Goal: Task Accomplishment & Management: Complete application form

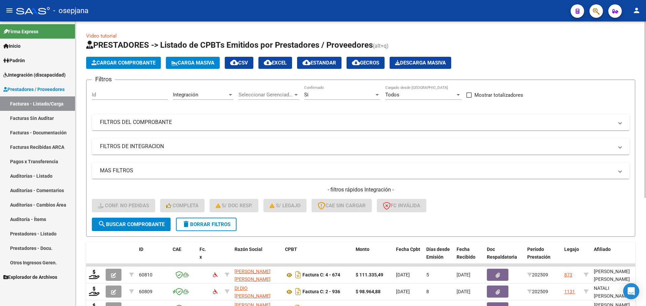
scroll to position [175, 0]
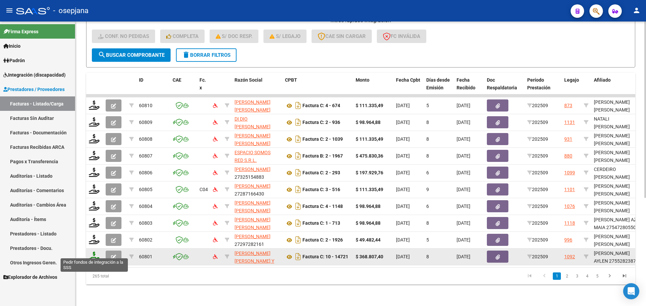
click at [90, 252] on icon at bounding box center [94, 256] width 11 height 9
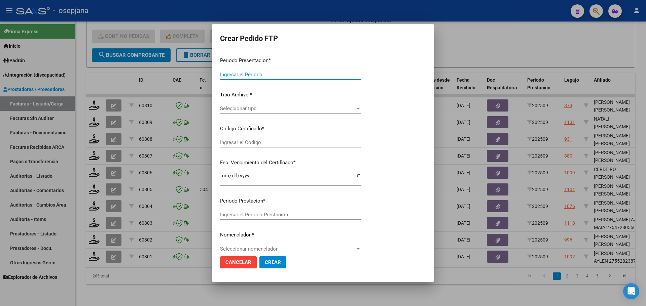
type input "202509"
type input "$ 368.807,40"
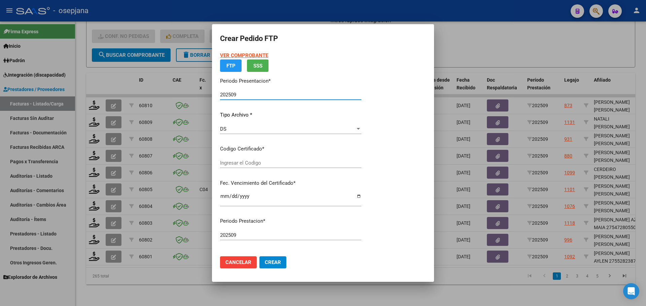
type input "ARG01000552823872024061320340613BSAS320"
type input "[DATE]"
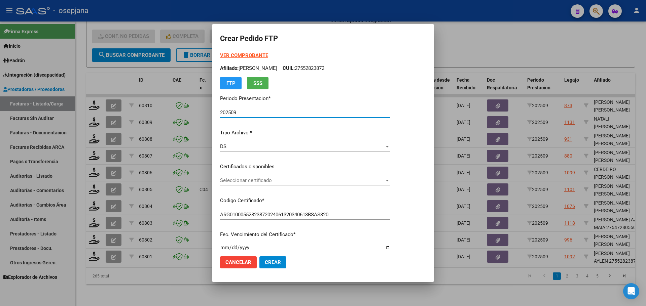
click at [275, 180] on span "Seleccionar certificado" at bounding box center [302, 181] width 164 height 6
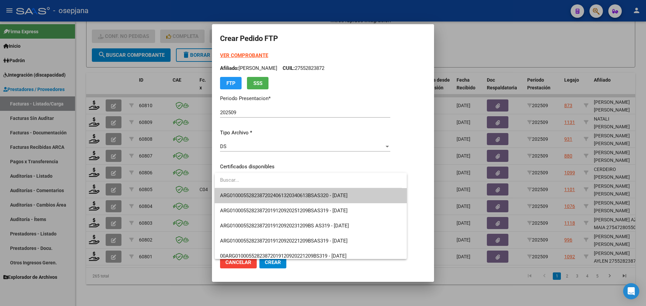
click at [280, 191] on span "ARG01000552823872024061320340613BSAS320 - [DATE]" at bounding box center [310, 195] width 181 height 15
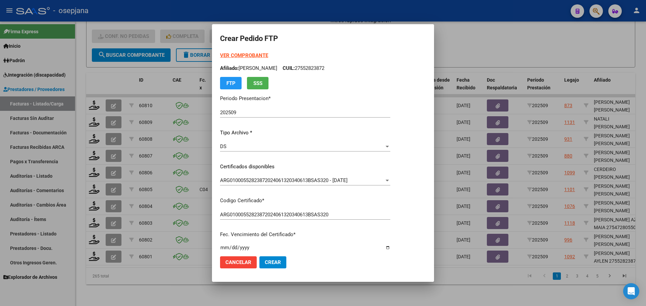
click at [248, 54] on strong "VER COMPROBANTE" at bounding box center [244, 55] width 48 height 6
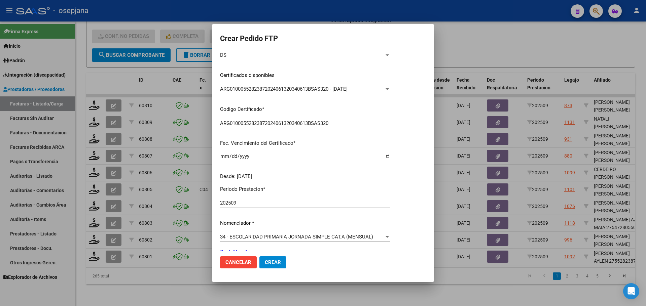
scroll to position [233, 0]
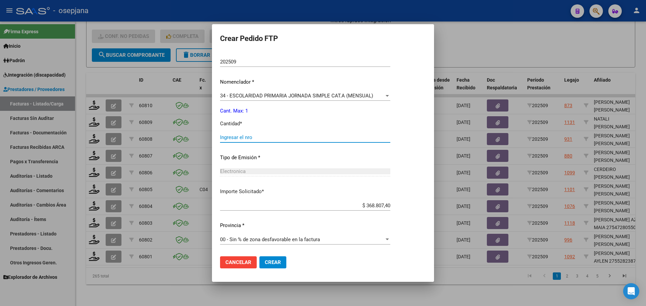
click at [250, 135] on input "Ingresar el nro" at bounding box center [305, 138] width 170 height 6
type input "1"
click at [274, 265] on span "Crear" at bounding box center [273, 263] width 16 height 6
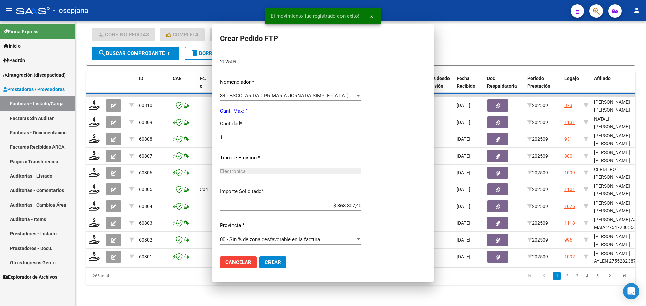
scroll to position [195, 0]
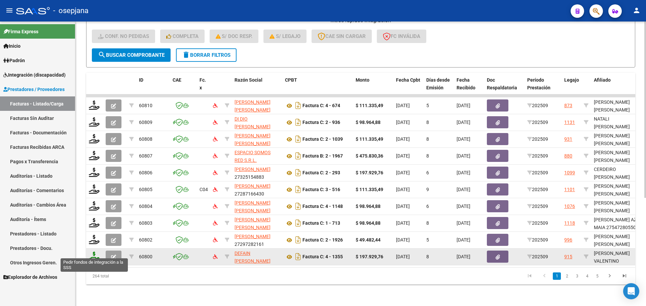
click at [92, 253] on icon at bounding box center [94, 256] width 11 height 9
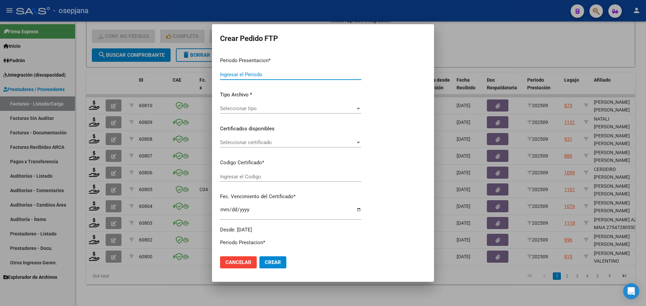
type input "202509"
type input "$ 197.929,76"
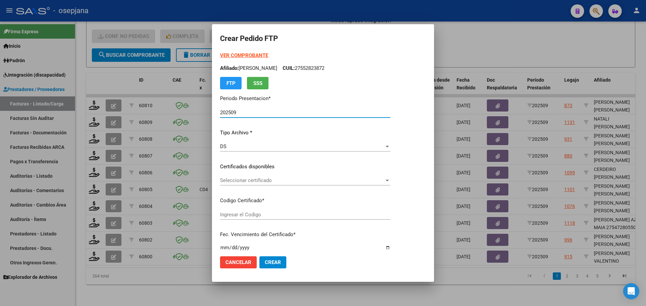
type input "ARG02000569324342022070620260706BSAS313"
type input "[DATE]"
click at [291, 179] on span "Seleccionar certificado" at bounding box center [316, 181] width 193 height 6
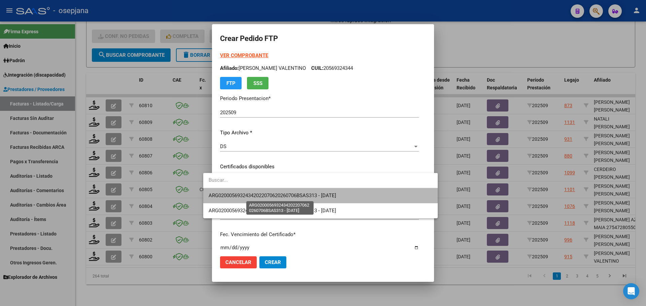
click at [288, 194] on span "ARG02000569324342022070620260706BSAS313 - [DATE]" at bounding box center [271, 196] width 127 height 6
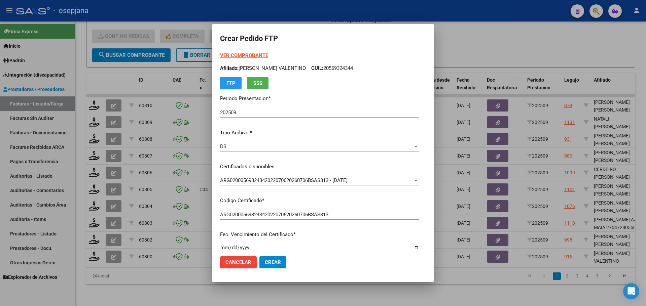
click at [238, 55] on strong "VER COMPROBANTE" at bounding box center [244, 55] width 48 height 6
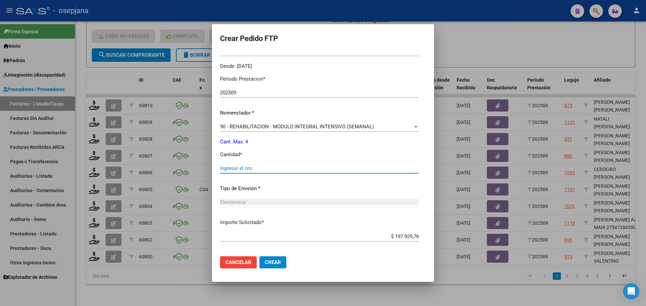
click at [241, 169] on input "Ingresar el nro" at bounding box center [319, 168] width 199 height 6
type input "4"
click at [265, 263] on span "Crear" at bounding box center [273, 263] width 16 height 6
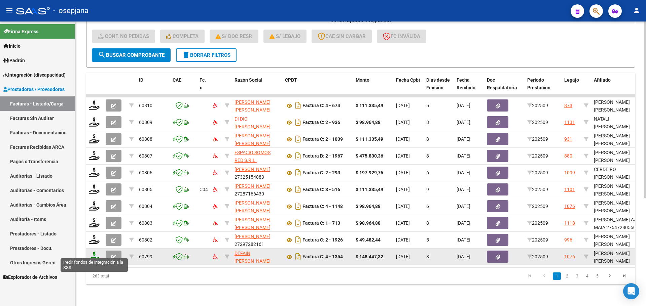
click at [96, 252] on icon at bounding box center [94, 256] width 11 height 9
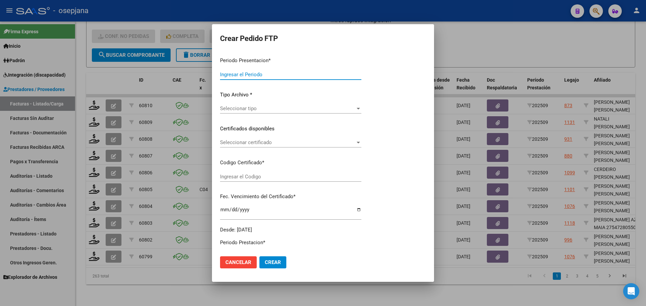
type input "202509"
type input "$ 148.447,32"
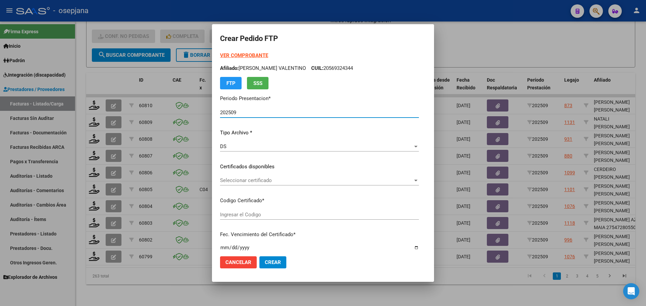
type input "ARG02000557427822024050620290506BUE376"
type input "[DATE]"
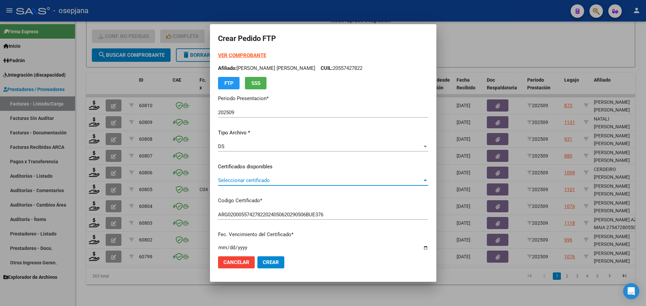
click at [253, 180] on span "Seleccionar certificado" at bounding box center [320, 181] width 204 height 6
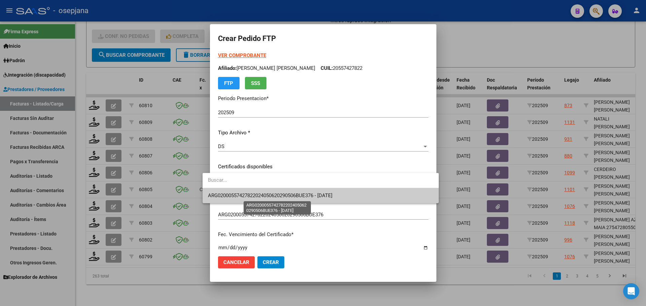
click at [257, 197] on span "ARG02000557427822024050620290506BUE376 - [DATE]" at bounding box center [270, 196] width 124 height 6
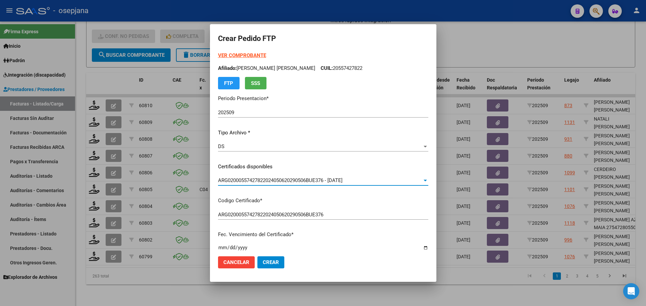
click at [237, 56] on strong "VER COMPROBANTE" at bounding box center [242, 55] width 48 height 6
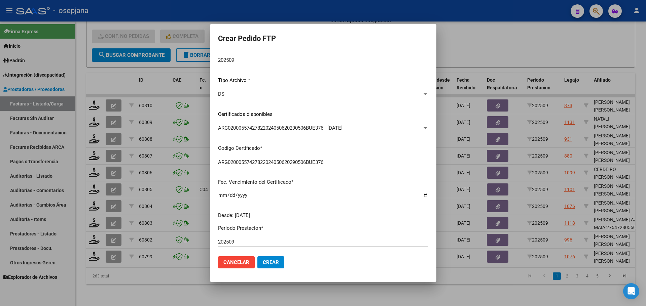
scroll to position [168, 0]
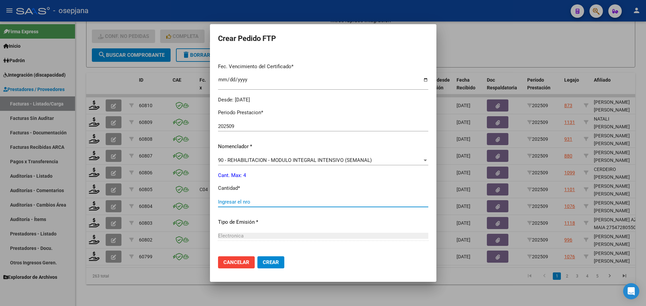
click at [233, 203] on input "Ingresar el nro" at bounding box center [323, 202] width 210 height 6
type input "4"
click at [267, 263] on span "Crear" at bounding box center [271, 263] width 16 height 6
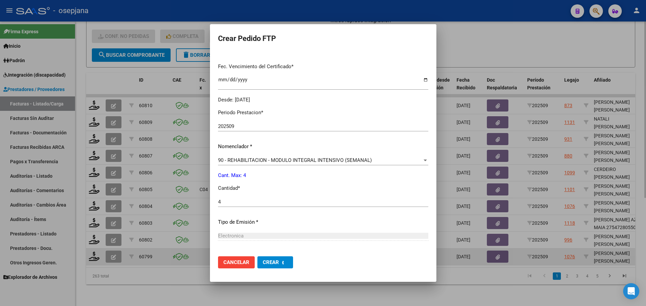
scroll to position [0, 0]
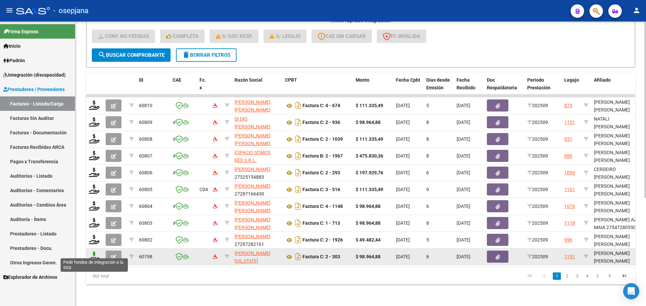
click at [94, 254] on icon at bounding box center [94, 256] width 11 height 9
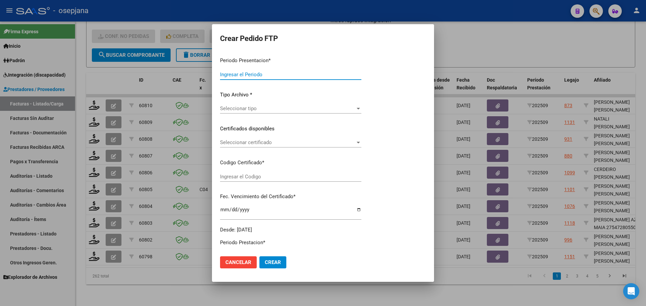
type input "202509"
type input "$ 98.964,88"
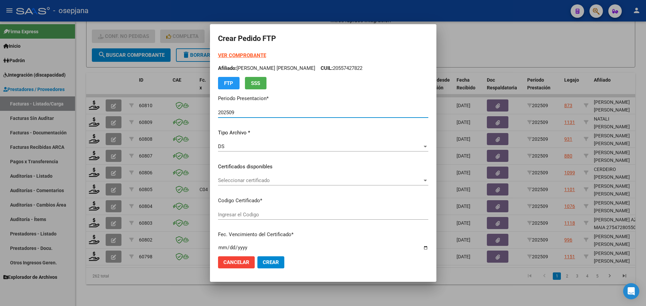
type input "ARG01000583759372024121020261210BSAS427"
type input "[DATE]"
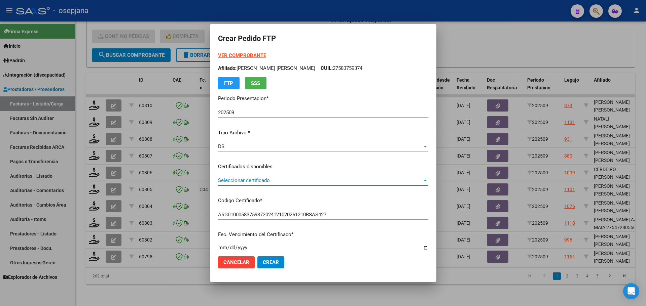
click at [276, 180] on span "Seleccionar certificado" at bounding box center [320, 181] width 204 height 6
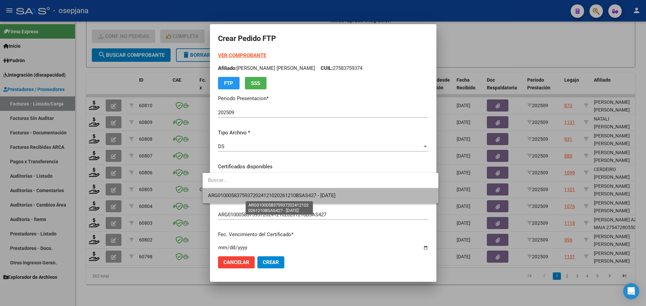
click at [277, 193] on span "ARG01000583759372024121020261210BSAS427 - [DATE]" at bounding box center [271, 196] width 127 height 6
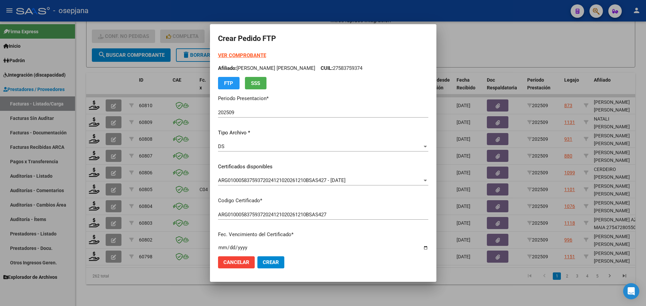
click at [234, 54] on strong "VER COMPROBANTE" at bounding box center [242, 55] width 48 height 6
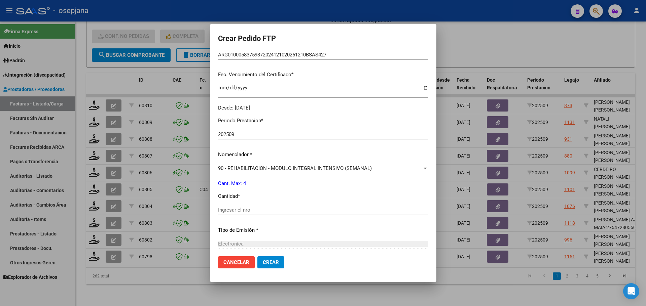
scroll to position [202, 0]
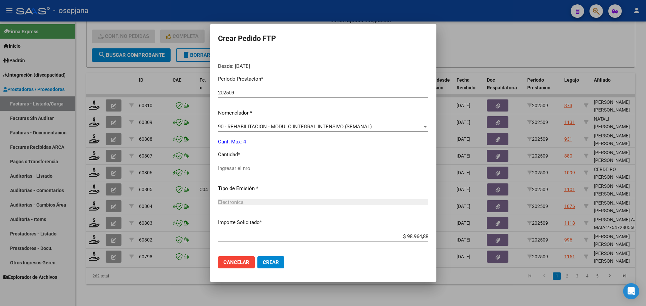
click at [236, 172] on div "Ingresar el nro" at bounding box center [323, 168] width 210 height 10
type input "4"
click at [260, 269] on mat-dialog-actions "Cancelar Crear" at bounding box center [323, 262] width 210 height 23
click at [263, 263] on span "Crear" at bounding box center [271, 263] width 16 height 6
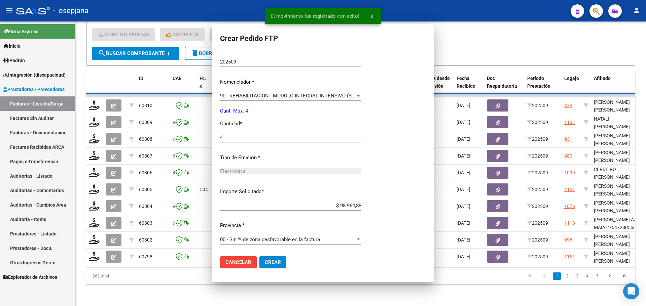
scroll to position [0, 0]
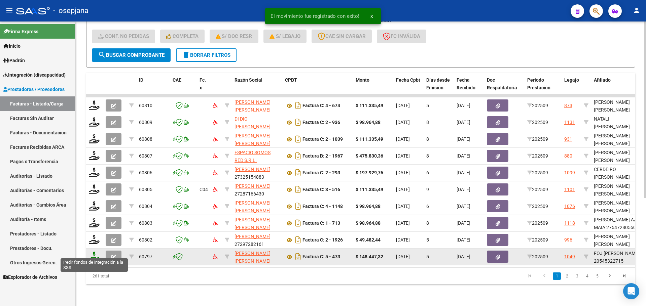
click at [93, 254] on icon at bounding box center [94, 256] width 11 height 9
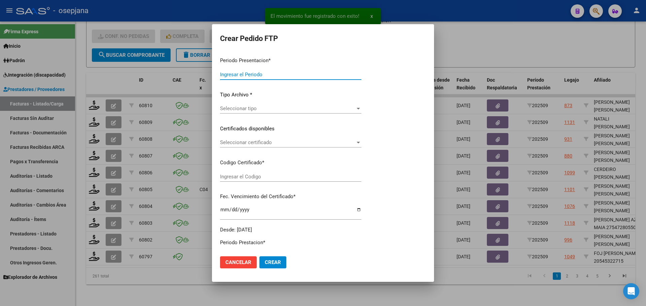
type input "202509"
type input "$ 148.447,32"
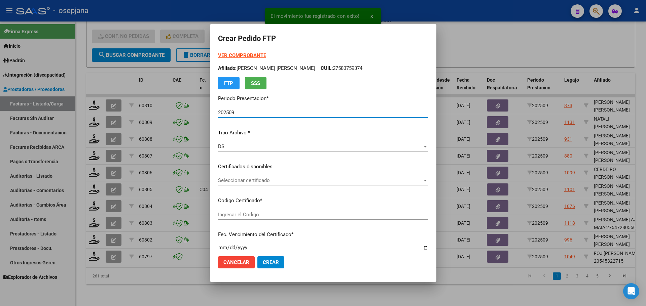
type input "ARG02000545322712025050520300505BUE313"
type input "[DATE]"
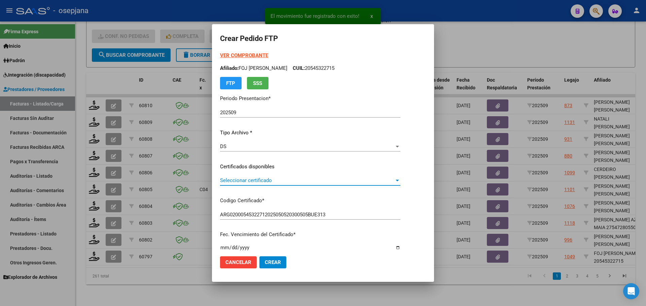
click at [267, 178] on span "Seleccionar certificado" at bounding box center [307, 181] width 174 height 6
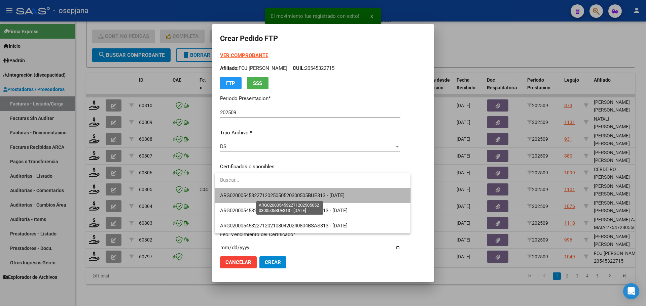
click at [274, 193] on span "ARG02000545322712025050520300505BUE313 - [DATE]" at bounding box center [282, 196] width 124 height 6
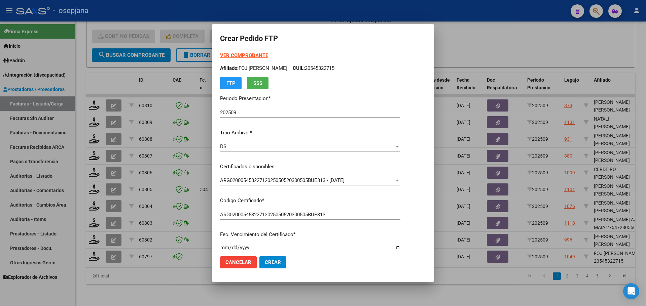
click at [255, 54] on strong "VER COMPROBANTE" at bounding box center [244, 55] width 48 height 6
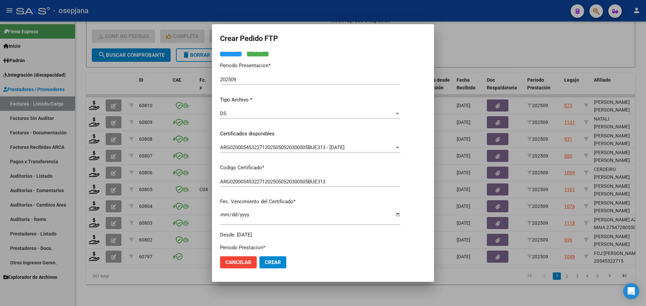
scroll to position [168, 0]
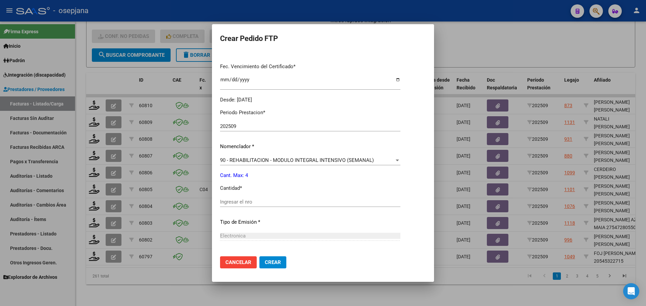
click at [239, 200] on input "Ingresar el nro" at bounding box center [310, 202] width 180 height 6
type input "4"
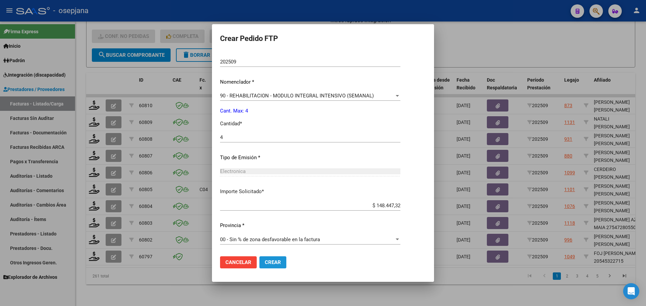
click at [277, 259] on button "Crear" at bounding box center [272, 263] width 27 height 12
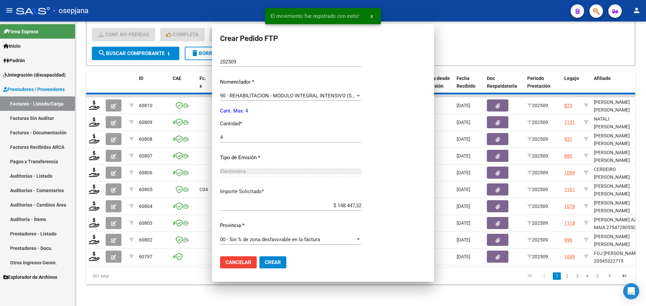
scroll to position [195, 0]
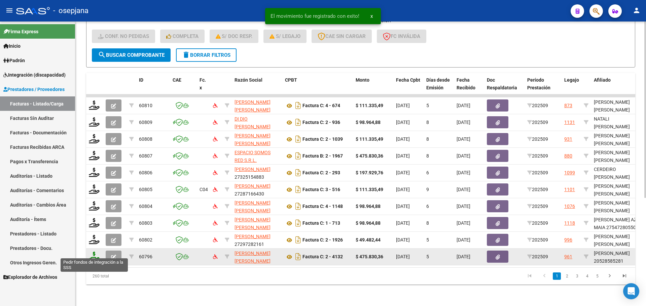
click at [93, 253] on icon at bounding box center [94, 256] width 11 height 9
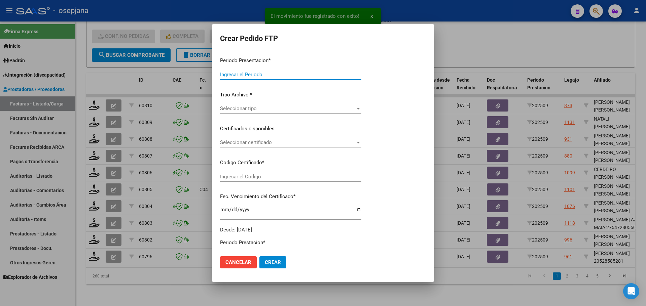
type input "202509"
type input "$ 475.830,36"
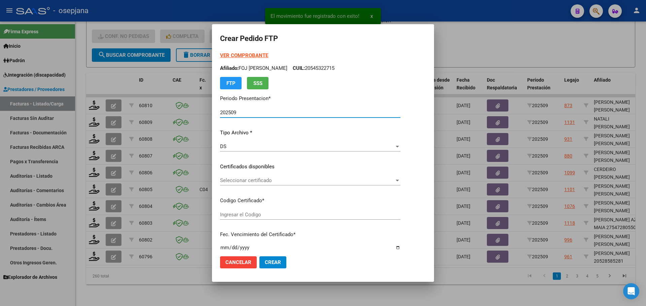
type input "ARG02000528585282024070420290704BSAS415"
type input "[DATE]"
click at [289, 178] on span "Seleccionar certificado" at bounding box center [302, 181] width 164 height 6
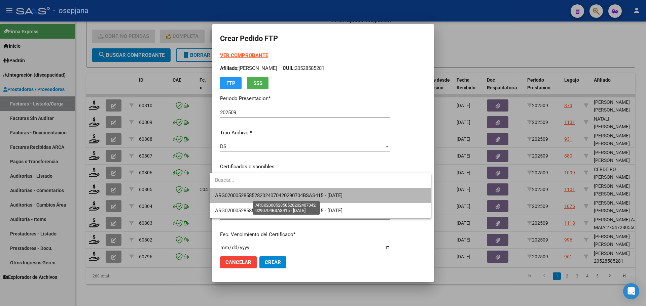
click at [291, 195] on span "ARG02000528585282024070420290704BSAS415 - [DATE]" at bounding box center [278, 196] width 127 height 6
